Goal: Task Accomplishment & Management: Use online tool/utility

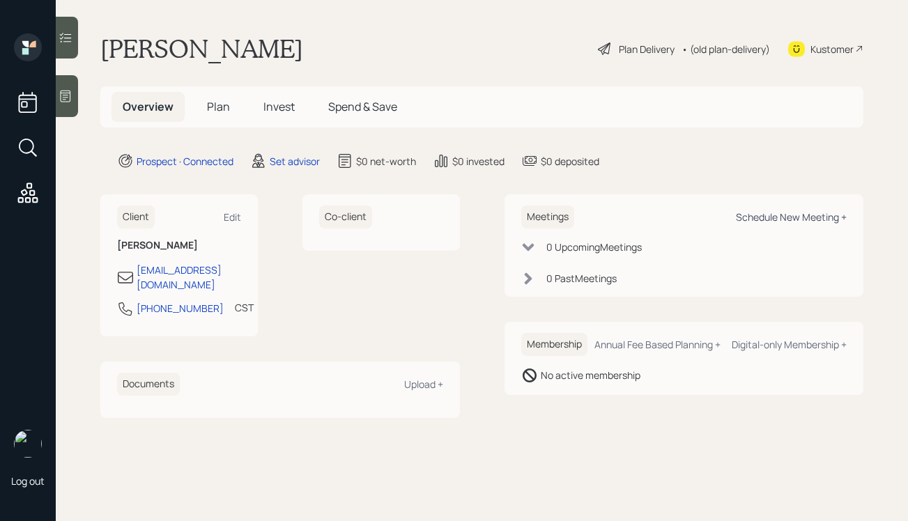
click at [806, 211] on div "Schedule New Meeting +" at bounding box center [791, 217] width 111 height 13
select select "round-[PERSON_NAME]"
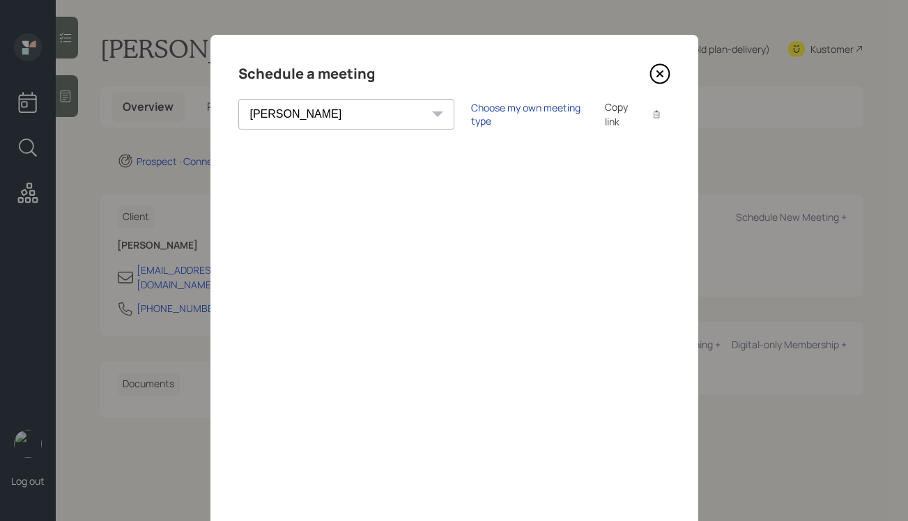
click at [471, 110] on div "Choose my own meeting type" at bounding box center [529, 114] width 117 height 26
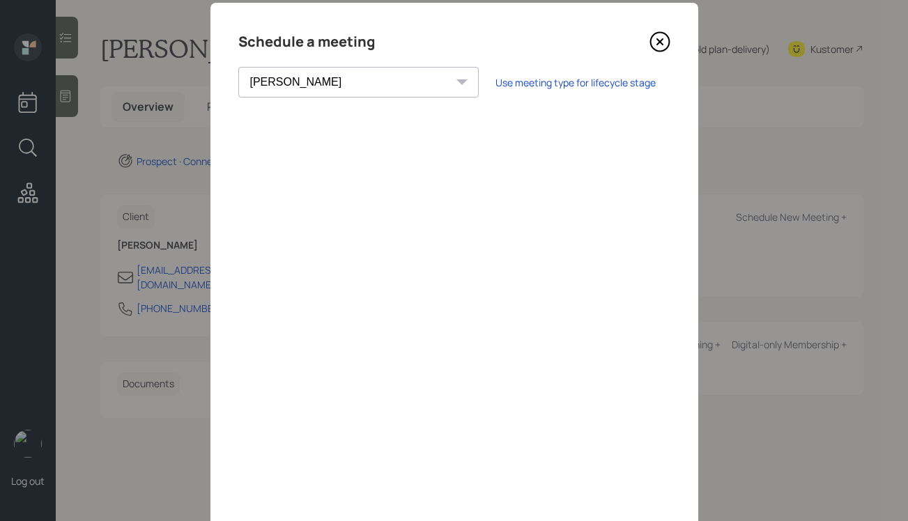
scroll to position [31, 0]
click at [659, 45] on icon at bounding box center [660, 43] width 21 height 21
